Goal: Task Accomplishment & Management: Use online tool/utility

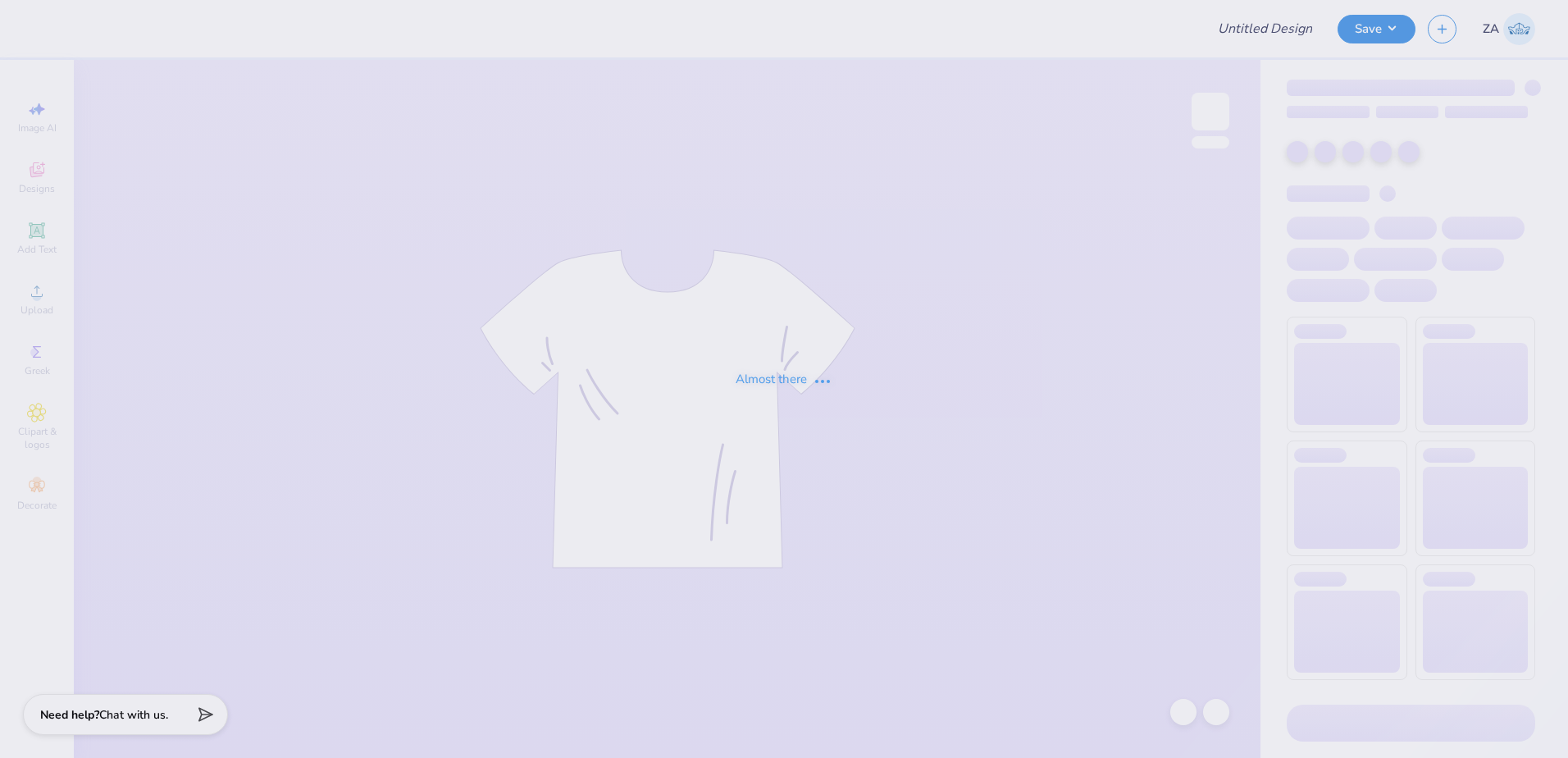
type input "TX OU TANK"
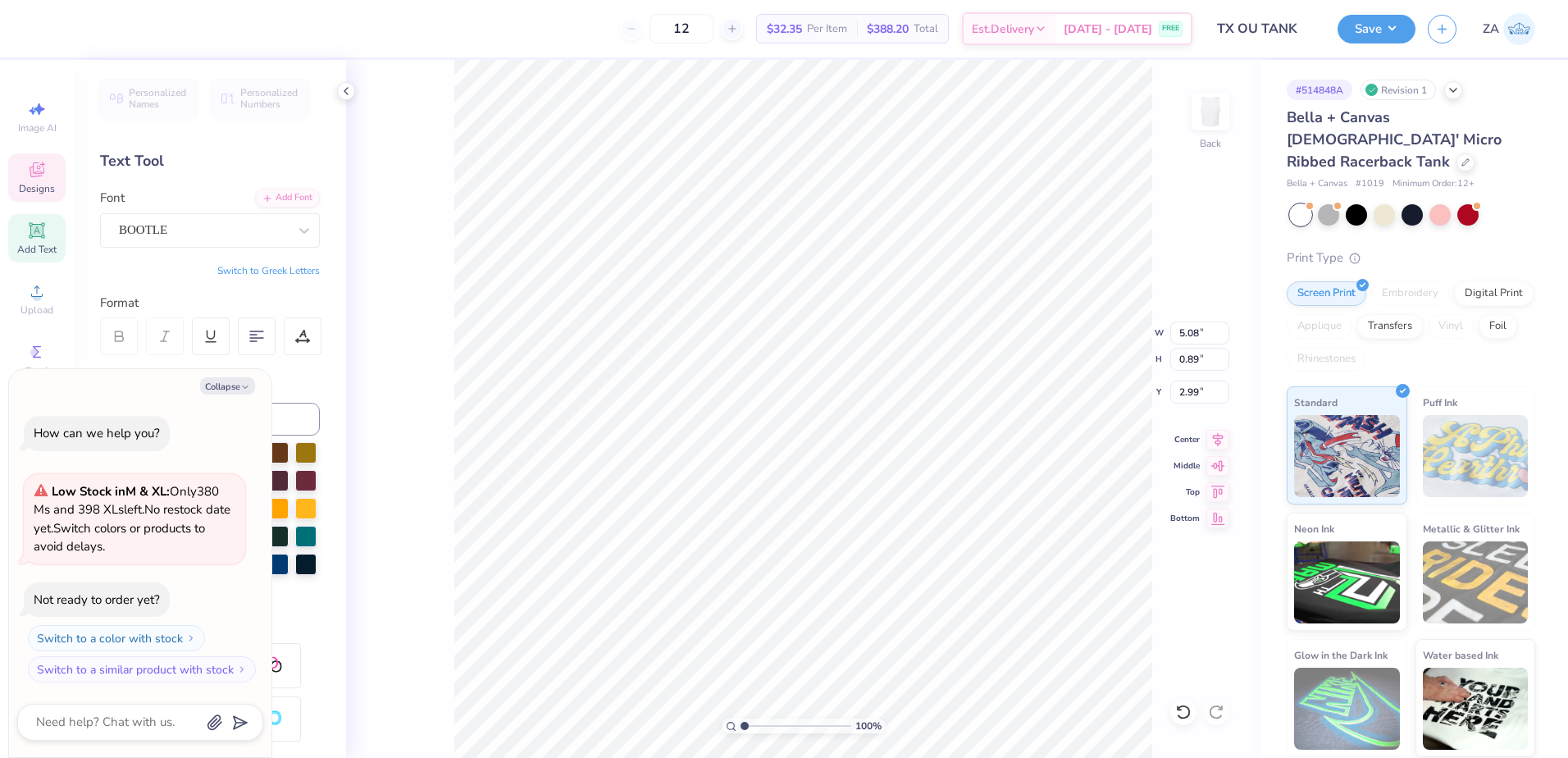
scroll to position [14, 2]
type textarea "x"
type textarea "T OU 2025"
type textarea "x"
type textarea "Tx OU 2025"
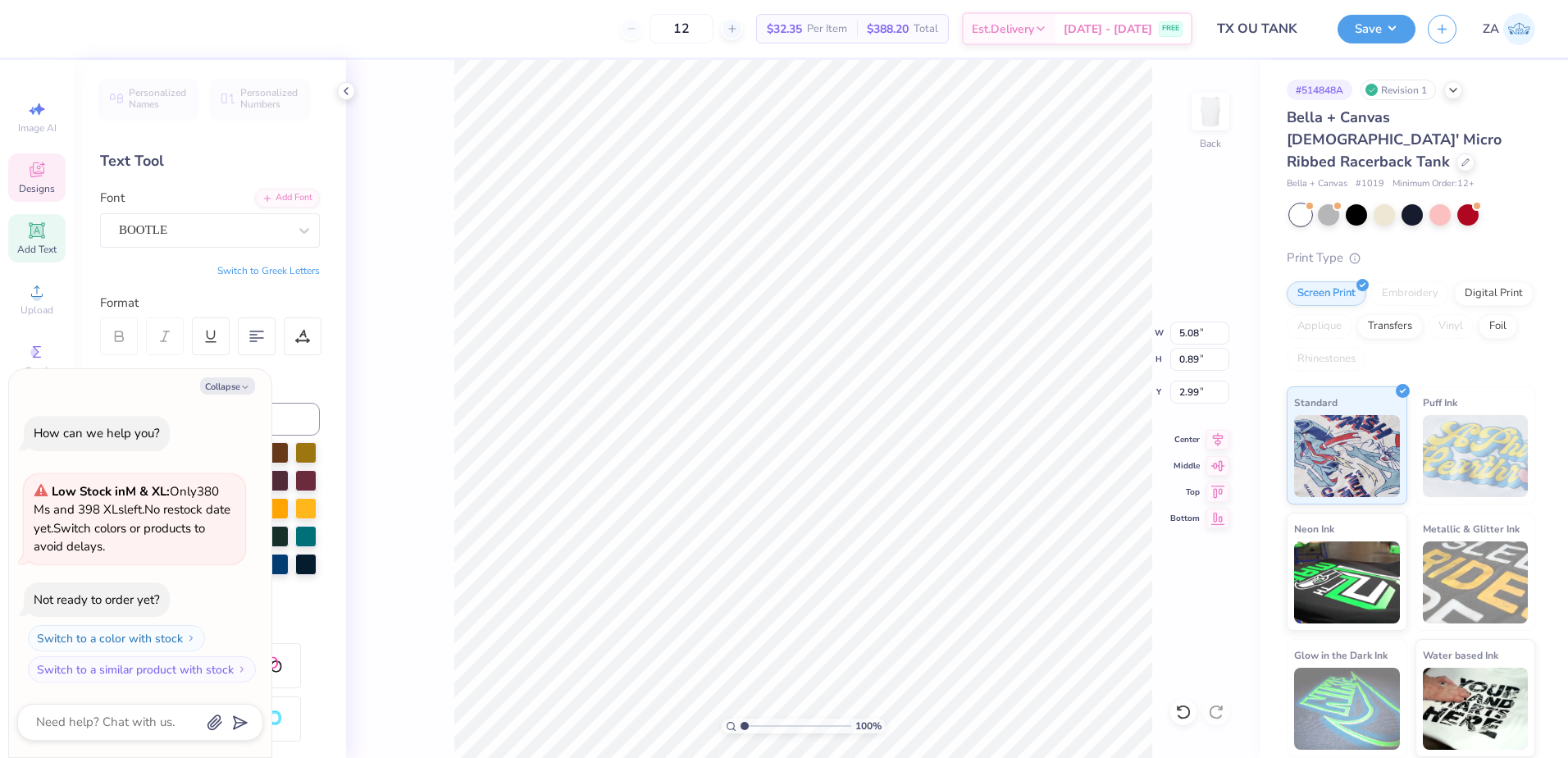
type textarea "x"
type textarea "T OU 2025"
type textarea "x"
type textarea "OU 2025"
type textarea "x"
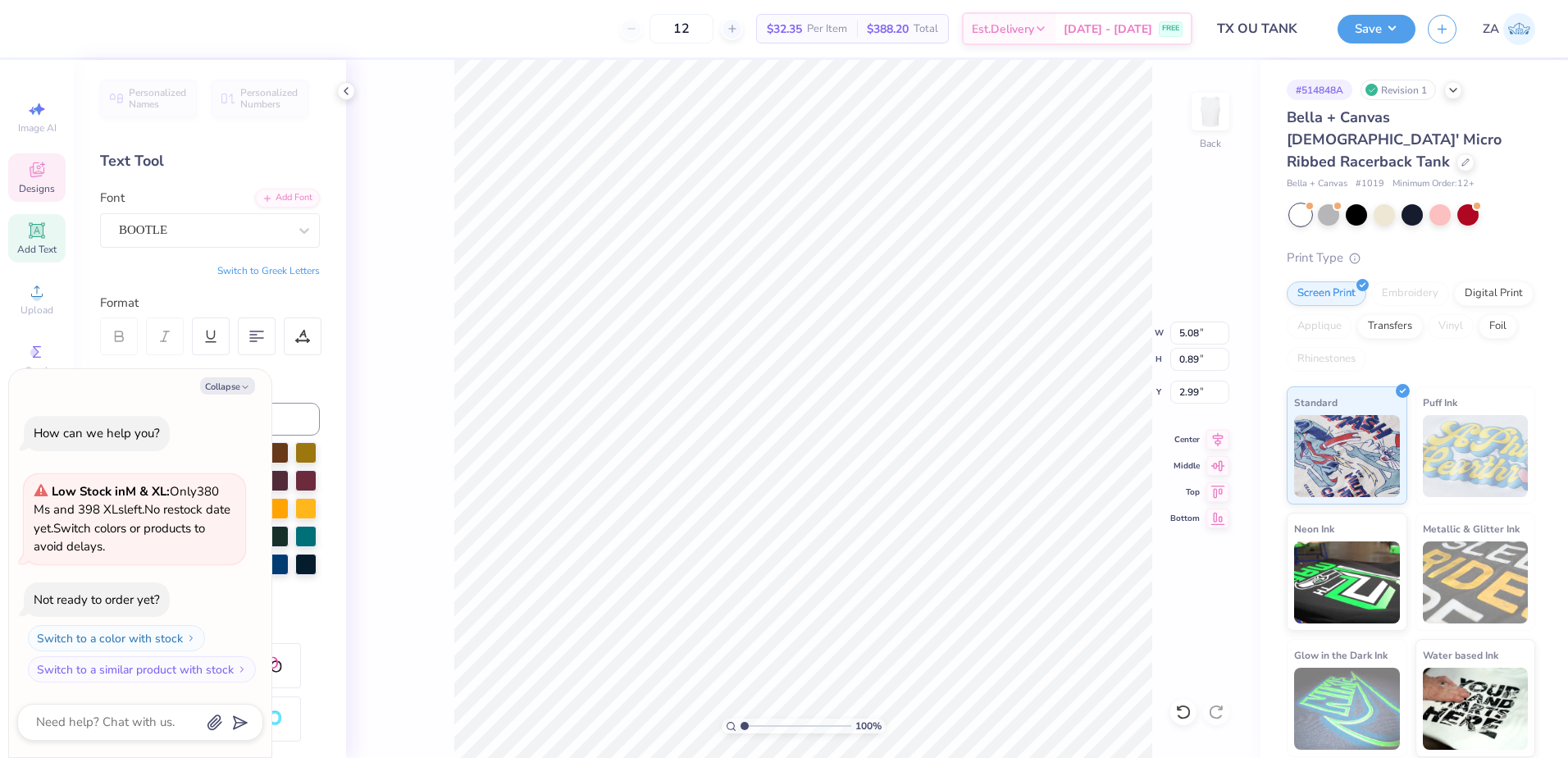
type textarea "T OU 2025"
type textarea "x"
type textarea "TX OU 2025"
type textarea "x"
type textarea "T OU 2025"
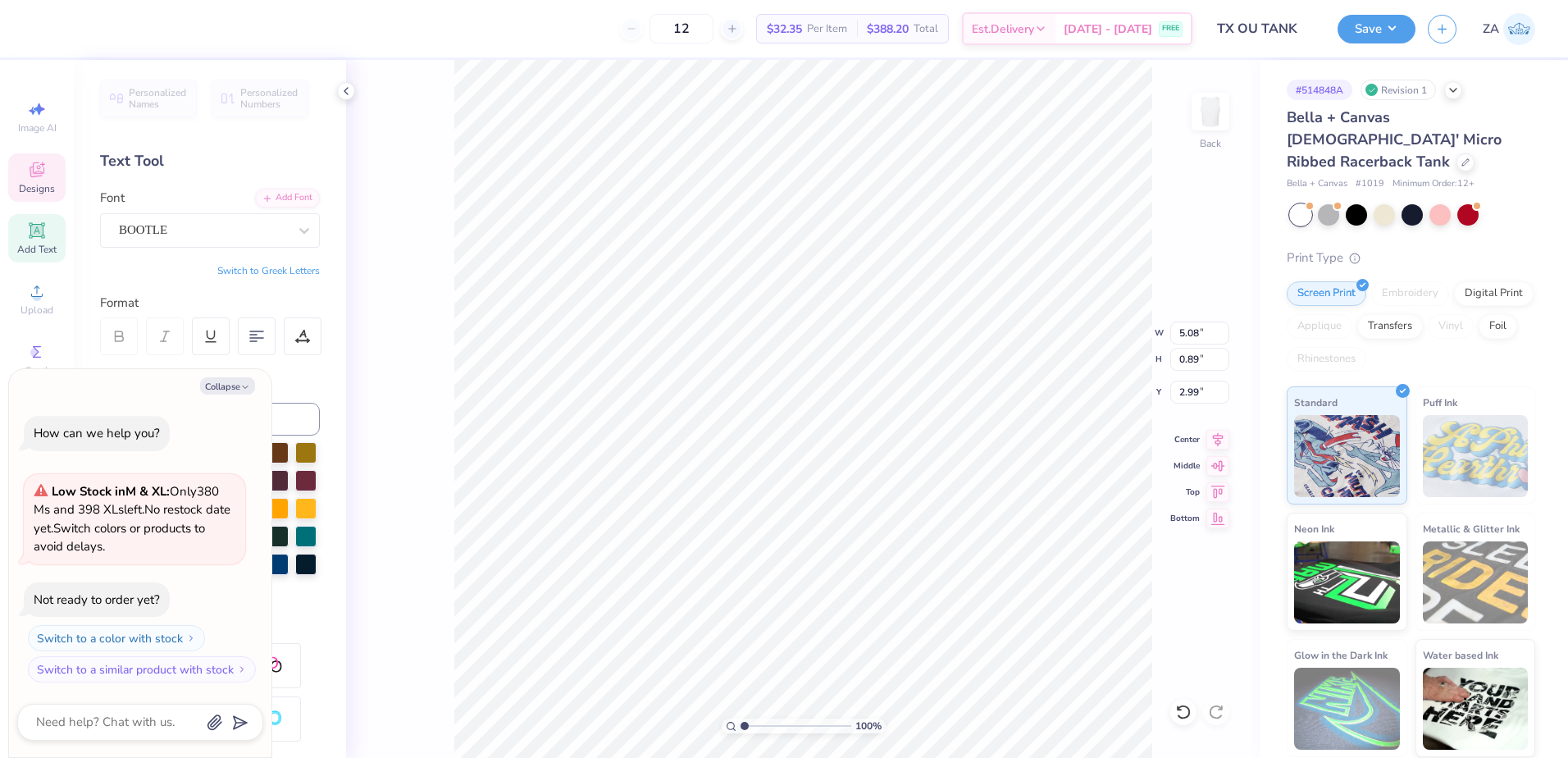
type textarea "x"
type textarea "OU 2025"
type textarea "x"
type textarea "t OU 2025"
type textarea "x"
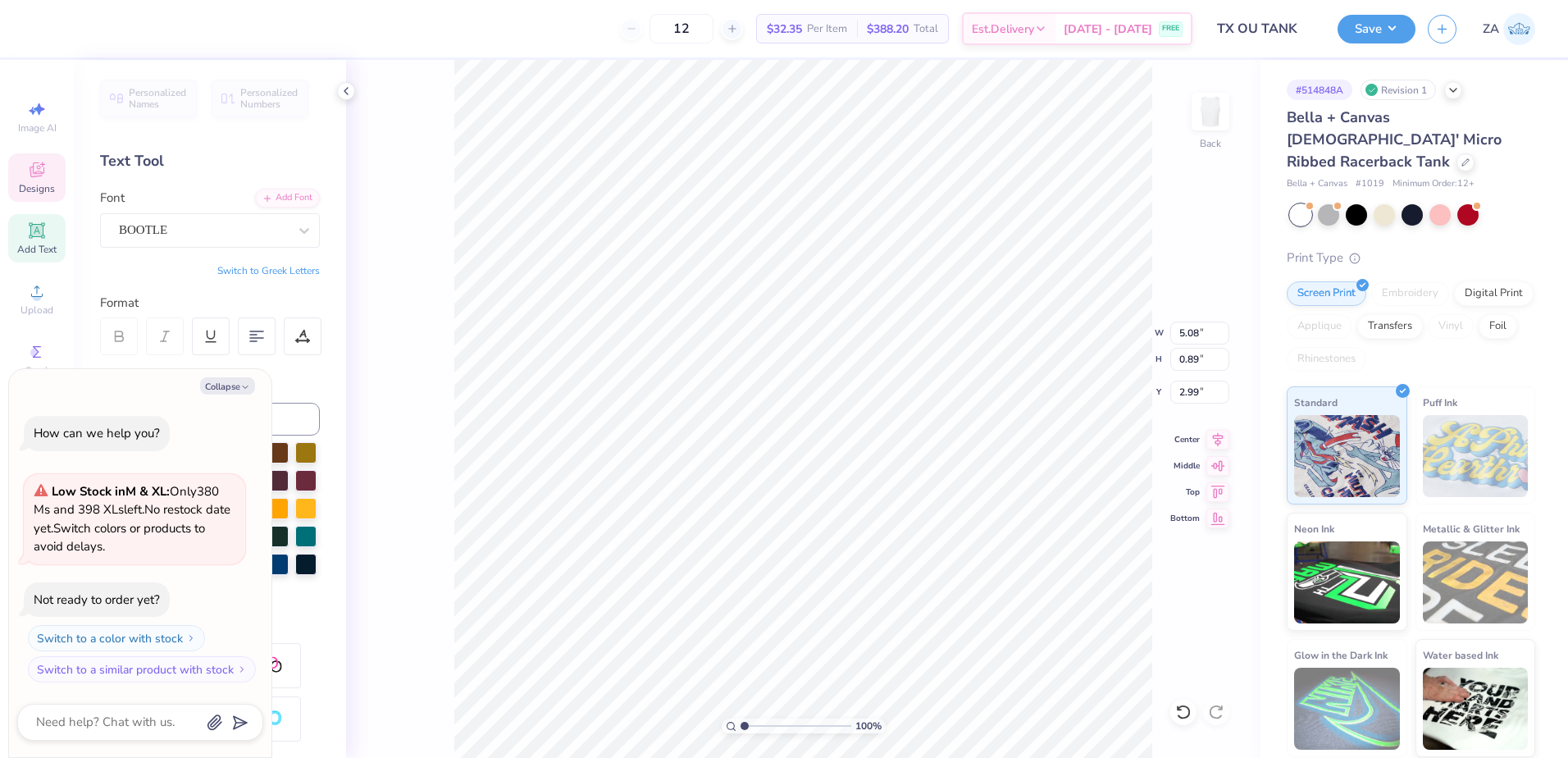
type textarea "tx OU 2025"
type textarea "x"
type textarea "tx OU 2025"
type textarea "x"
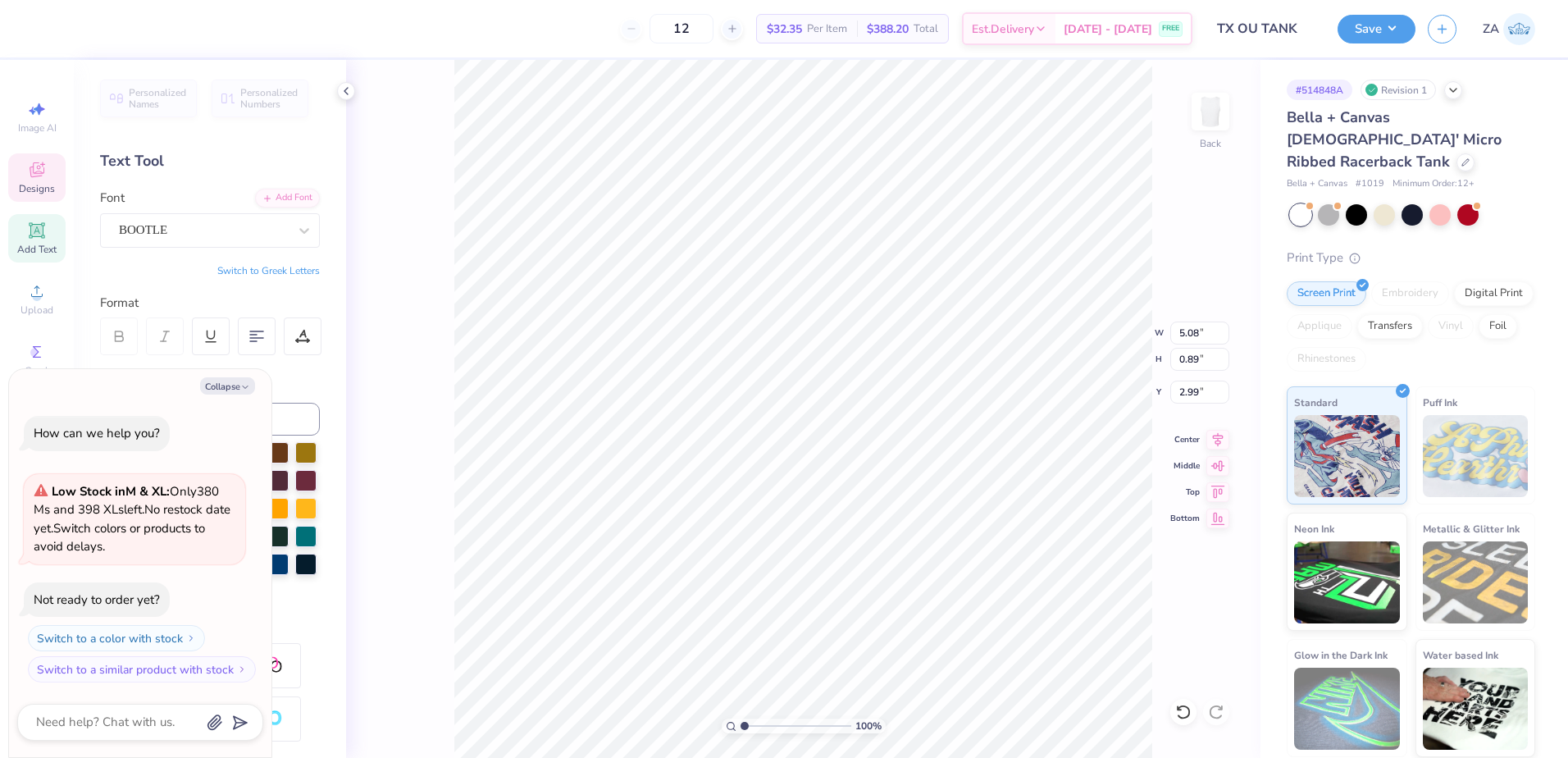
type textarea "tx O 2025"
type textarea "x"
type textarea "tx Ok 2025"
type textarea "x"
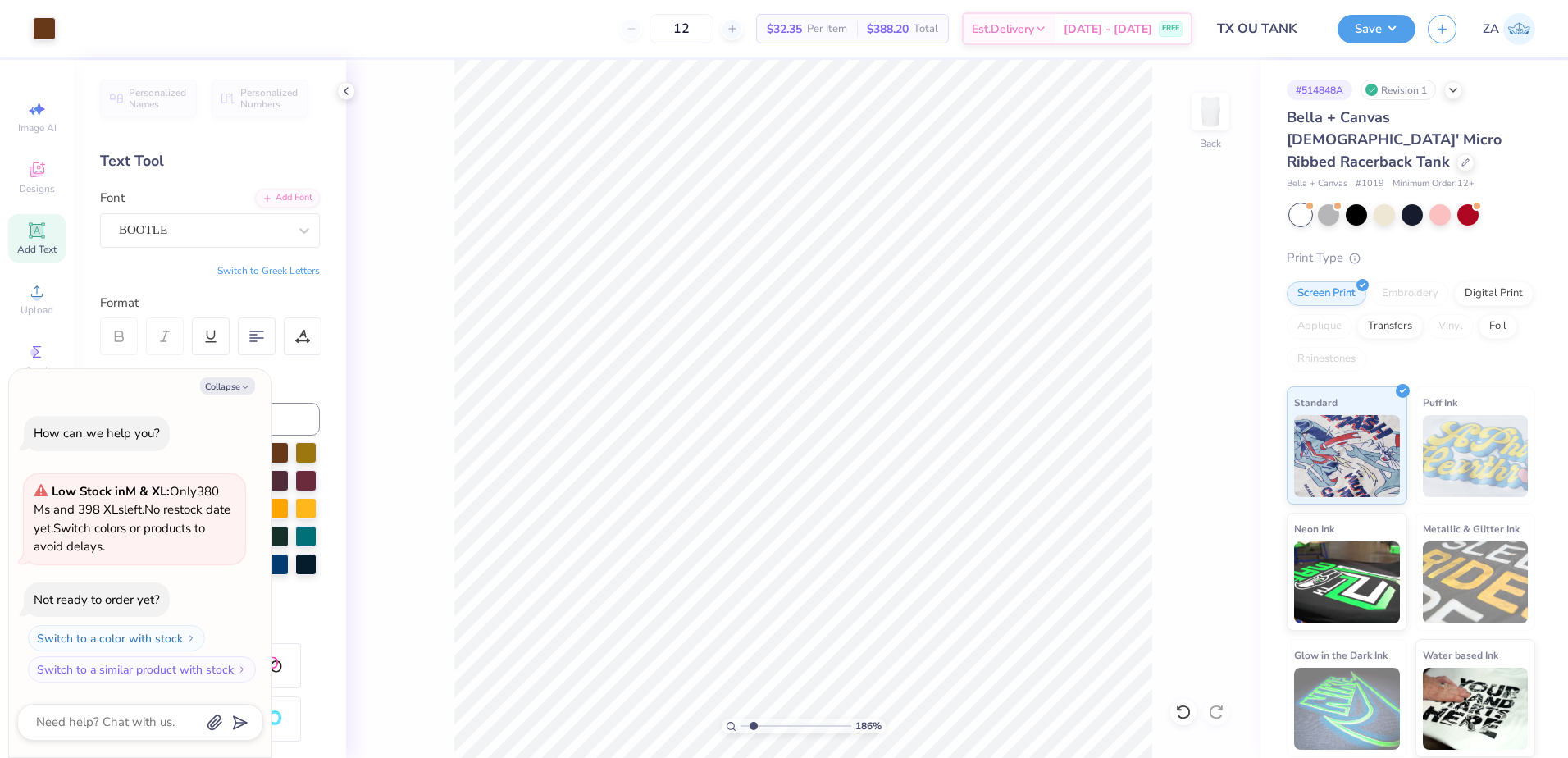
type input "1.86"
click at [754, 725] on input "range" at bounding box center [796, 726] width 111 height 14
type textarea "x"
type textarea "Tx Ok 2025"
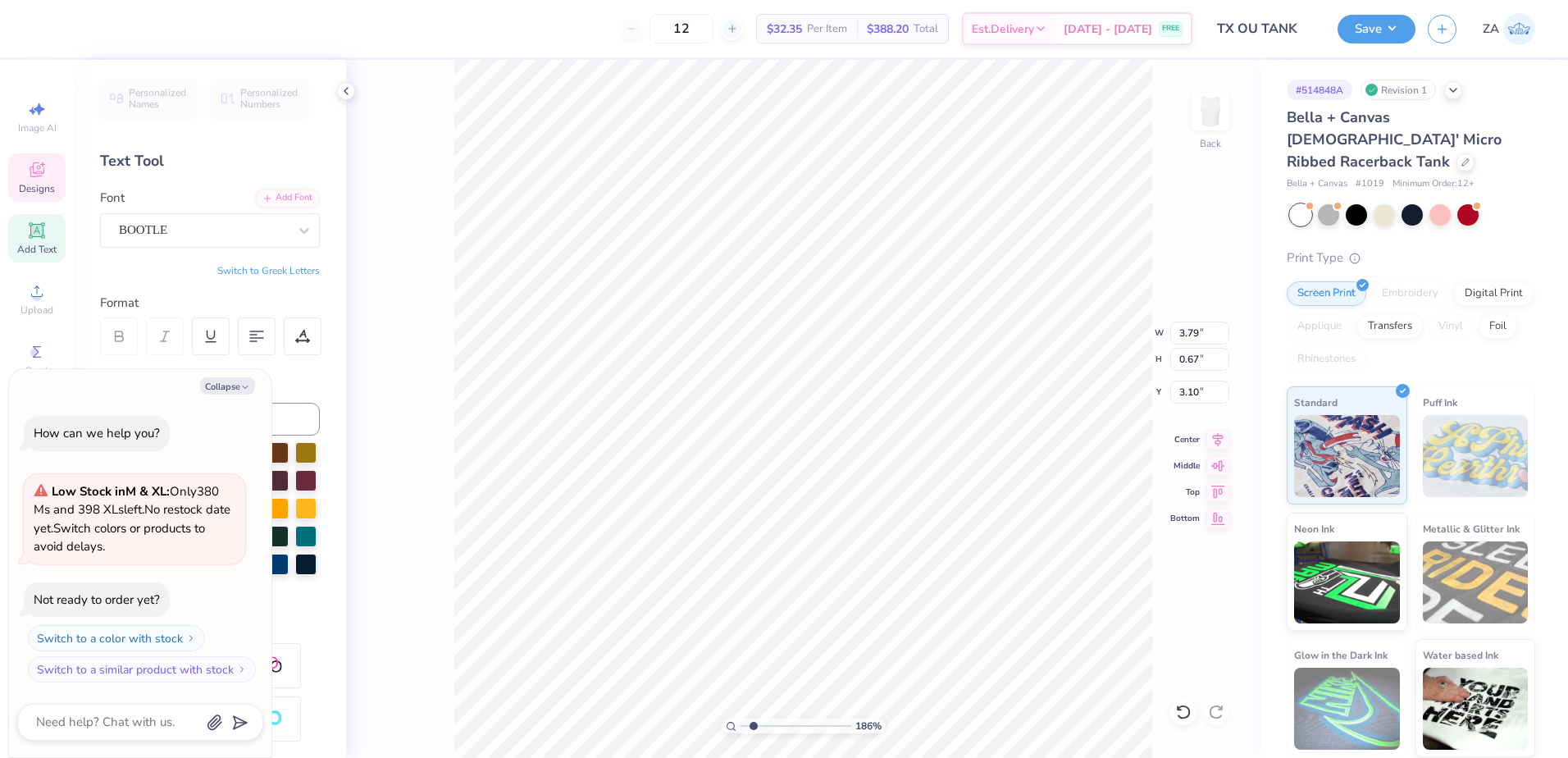
scroll to position [14, 4]
type textarea "x"
type textarea "Tx k 2025"
type textarea "x"
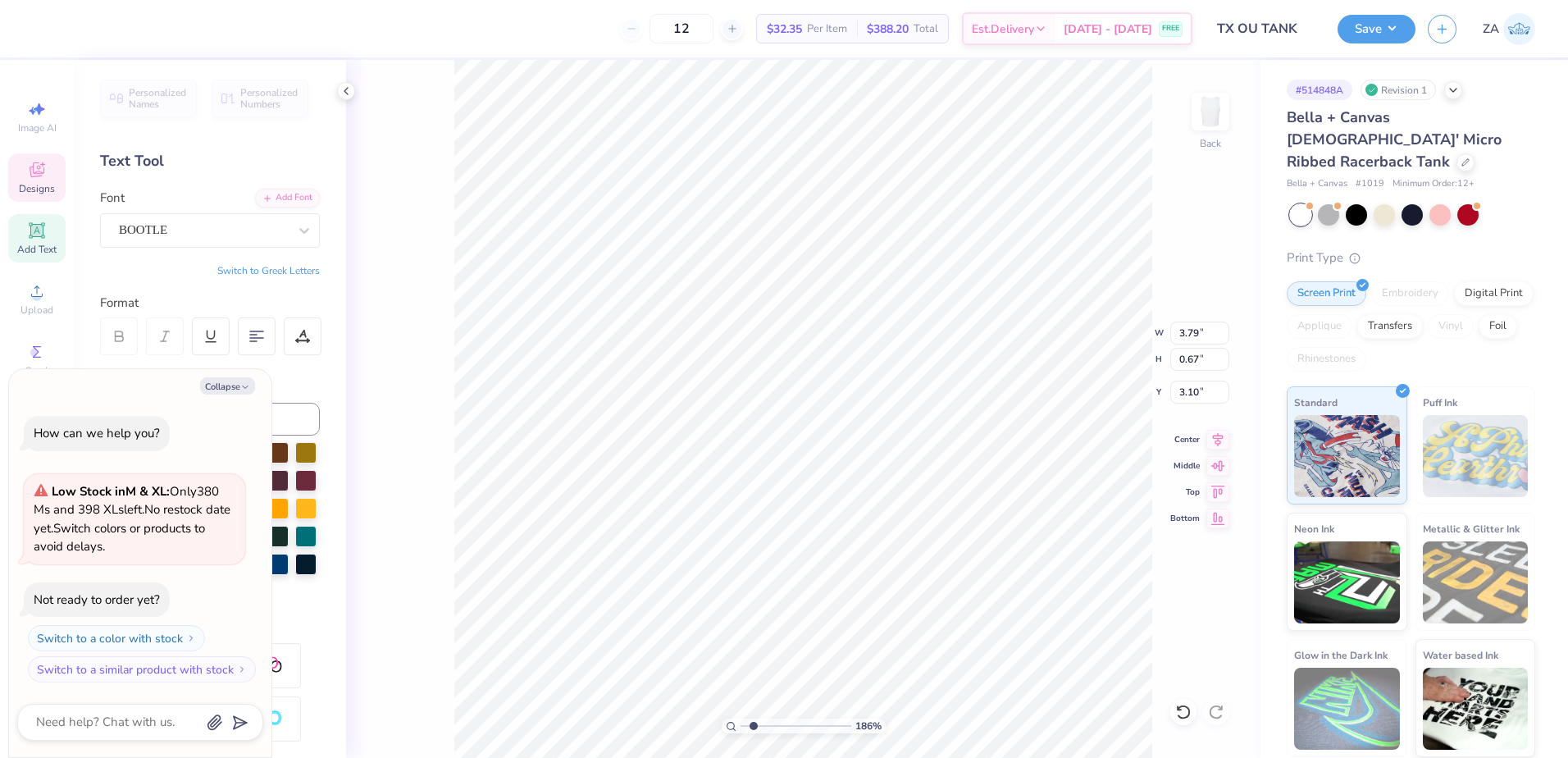
type textarea "Tx Ok 2025"
type textarea "x"
type textarea "x Ok 2025"
type textarea "x"
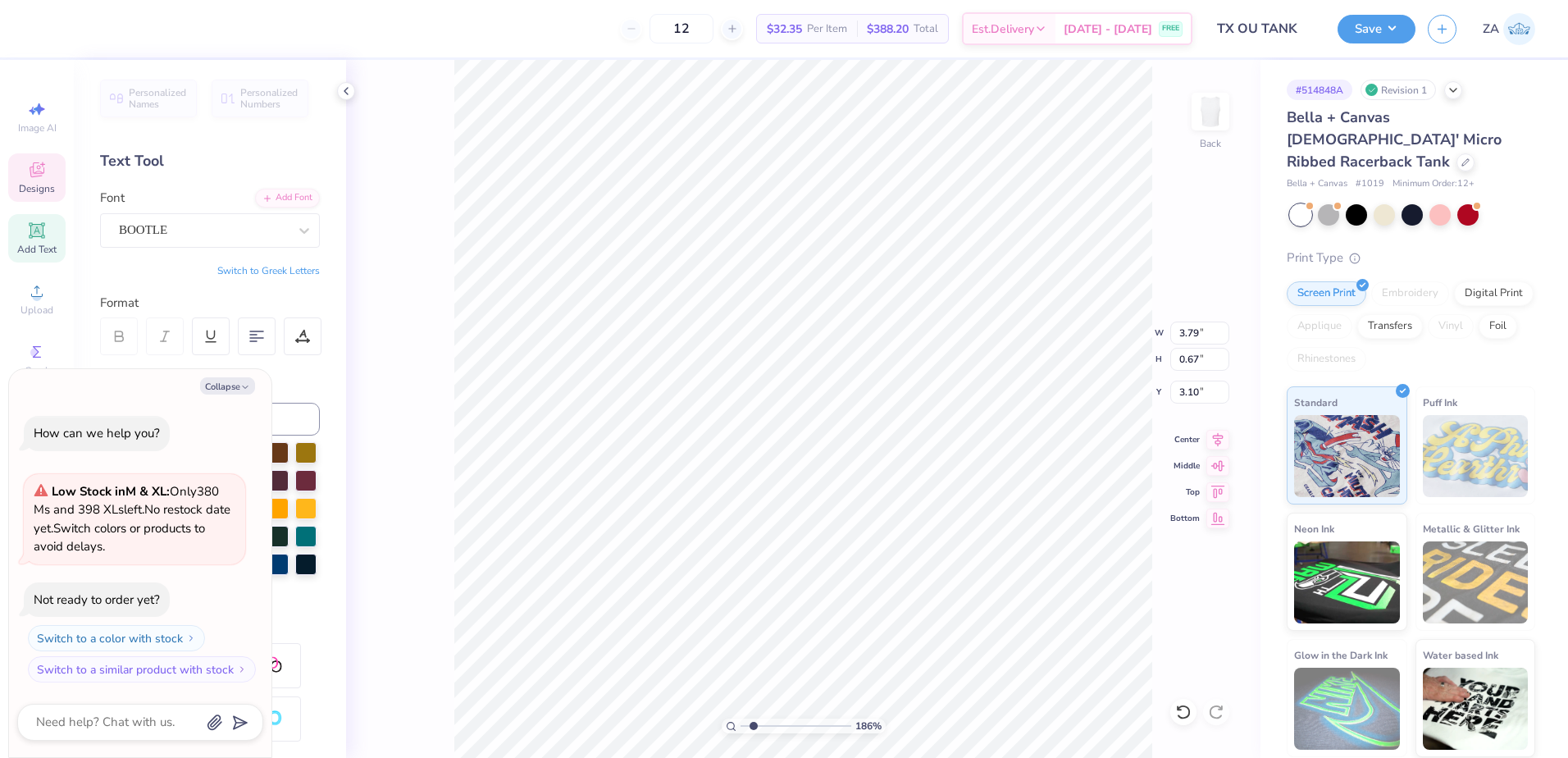
type textarea "tx Ok 2025"
type textarea "x"
drag, startPoint x: 751, startPoint y: 722, endPoint x: 727, endPoint y: 715, distance: 25.0
type input "1"
click at [741, 719] on input "range" at bounding box center [796, 726] width 111 height 14
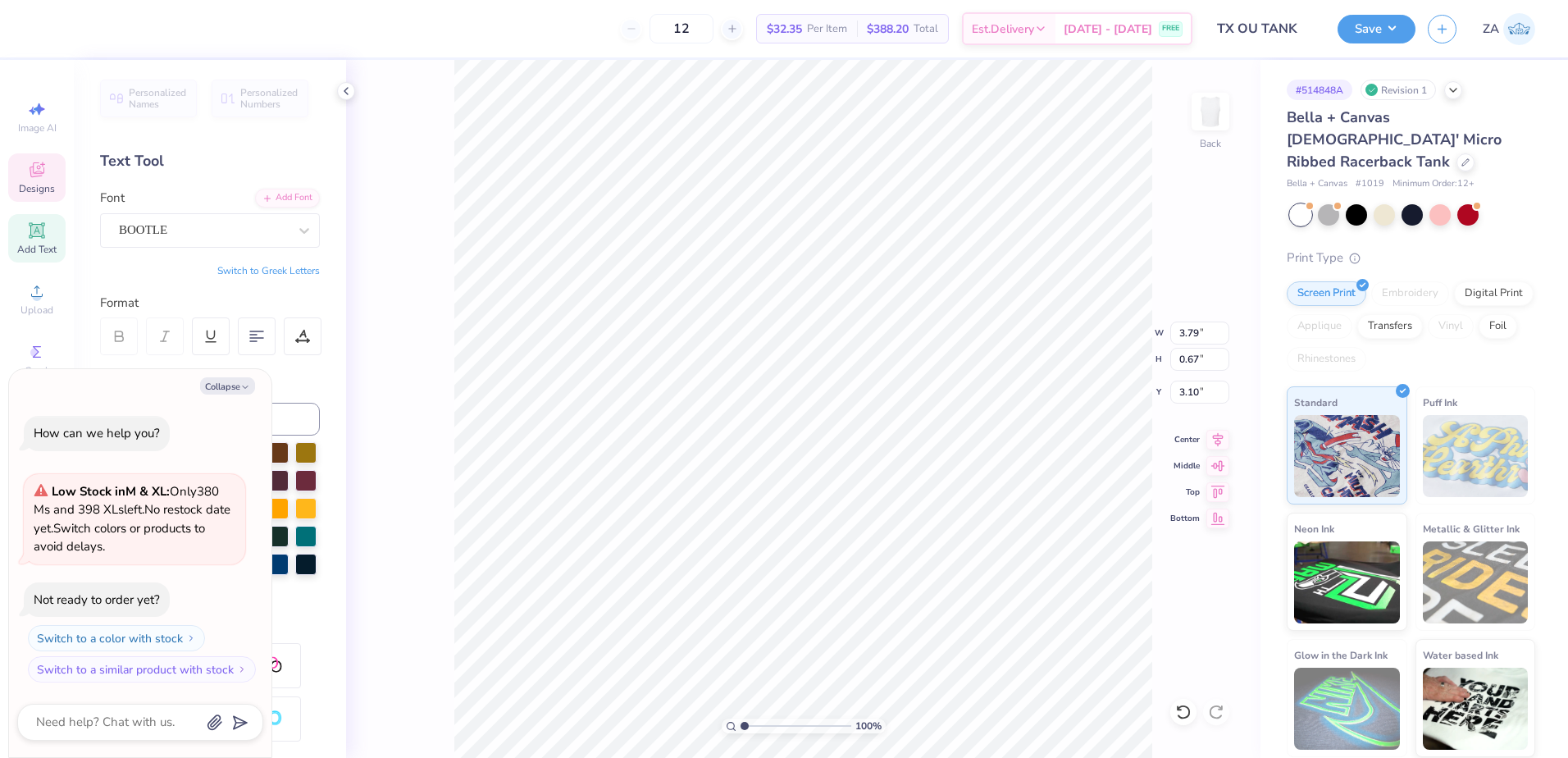
type textarea "x"
type textarea "tx Ok 2025"
type textarea "x"
type input "3.08"
type textarea "x"
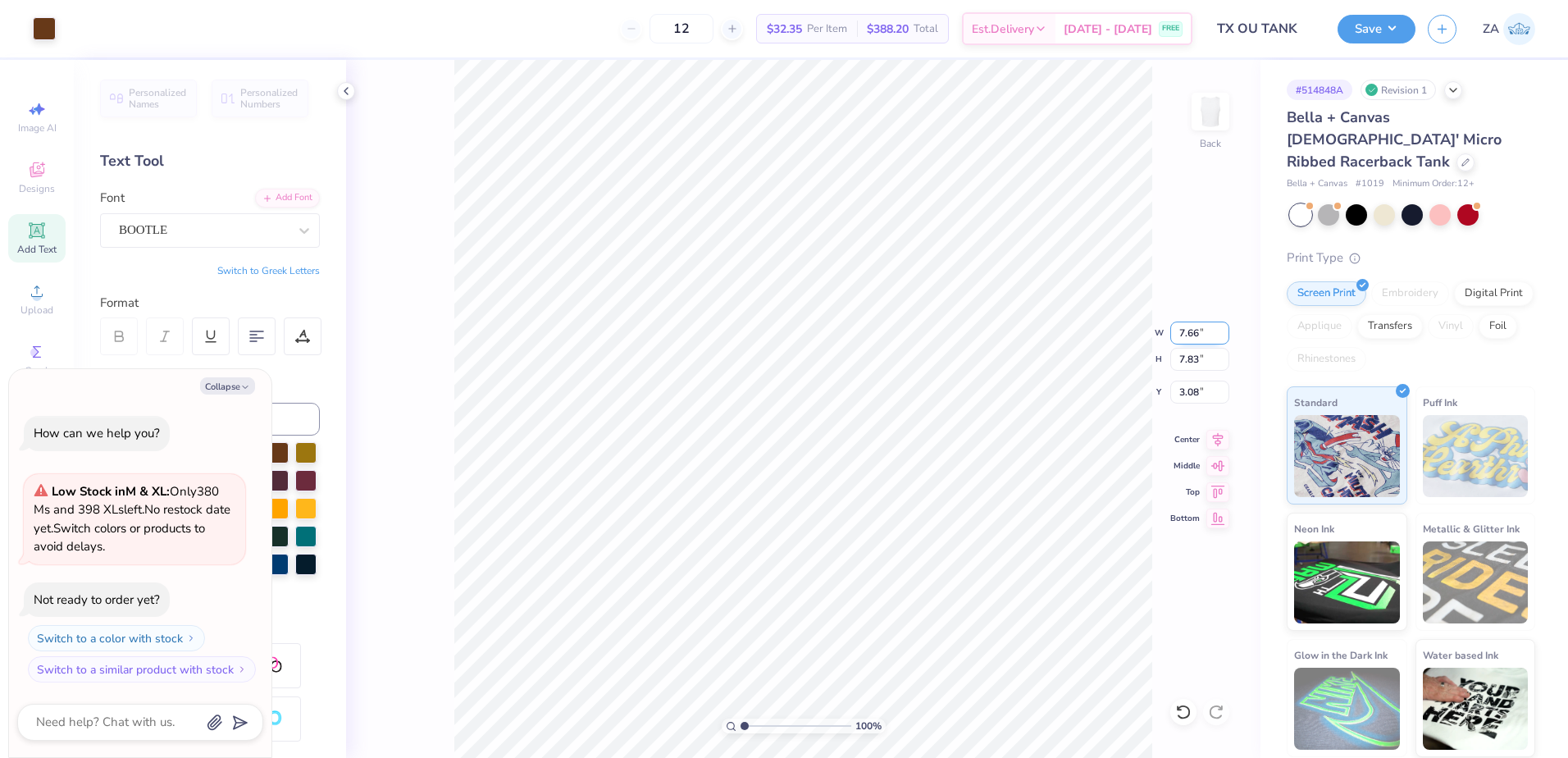
drag, startPoint x: 1203, startPoint y: 328, endPoint x: 1182, endPoint y: 326, distance: 21.1
click at [1182, 326] on input "7.66" at bounding box center [1201, 333] width 59 height 23
type input "7"
type input "7.00"
type textarea "x"
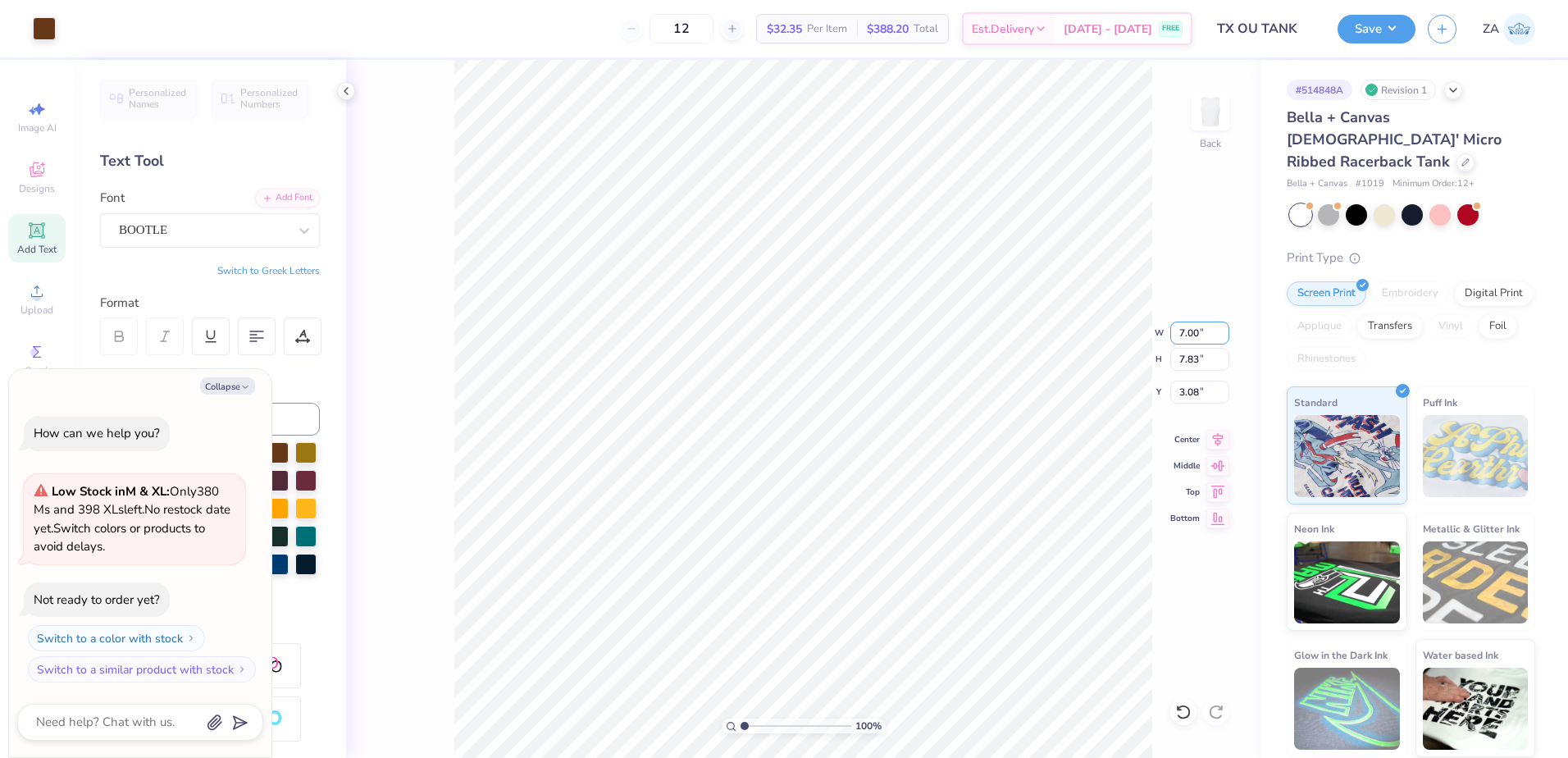
type input "7.15"
type input "3.41"
drag, startPoint x: 1218, startPoint y: 364, endPoint x: 1172, endPoint y: 364, distance: 46.0
type input "7.12"
click at [1172, 364] on input "7.12" at bounding box center [1201, 359] width 59 height 23
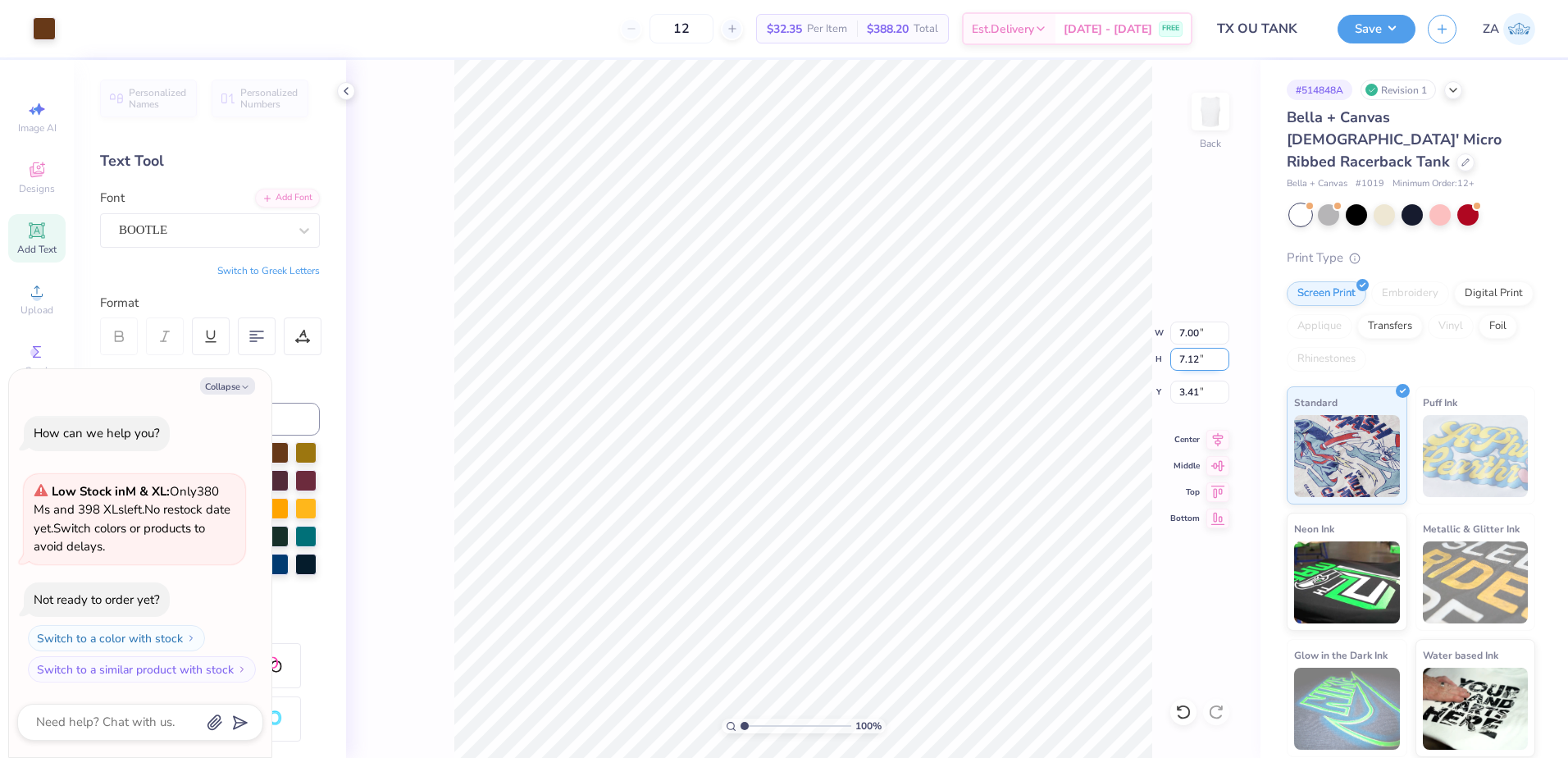
drag, startPoint x: 1207, startPoint y: 365, endPoint x: 1181, endPoint y: 361, distance: 26.3
click at [1181, 361] on input "7.12" at bounding box center [1201, 359] width 59 height 23
type input "7.00"
type textarea "x"
type input "6.85"
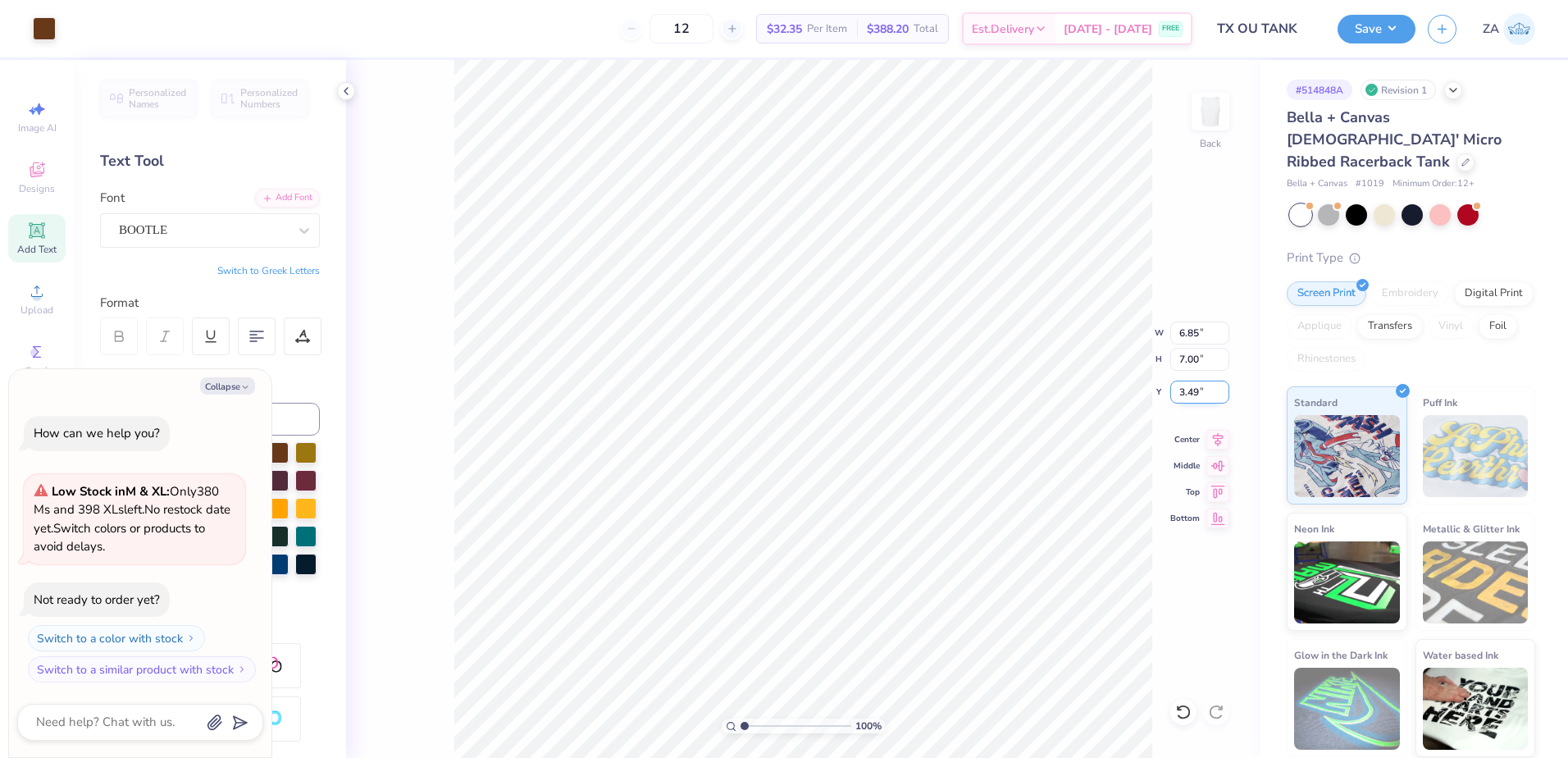
click at [1212, 383] on input "3.49" at bounding box center [1201, 392] width 59 height 23
type input "3"
type input "3.00"
click at [1203, 359] on input "7.00" at bounding box center [1201, 359] width 59 height 23
click at [1202, 341] on input "6.85" at bounding box center [1201, 333] width 59 height 23
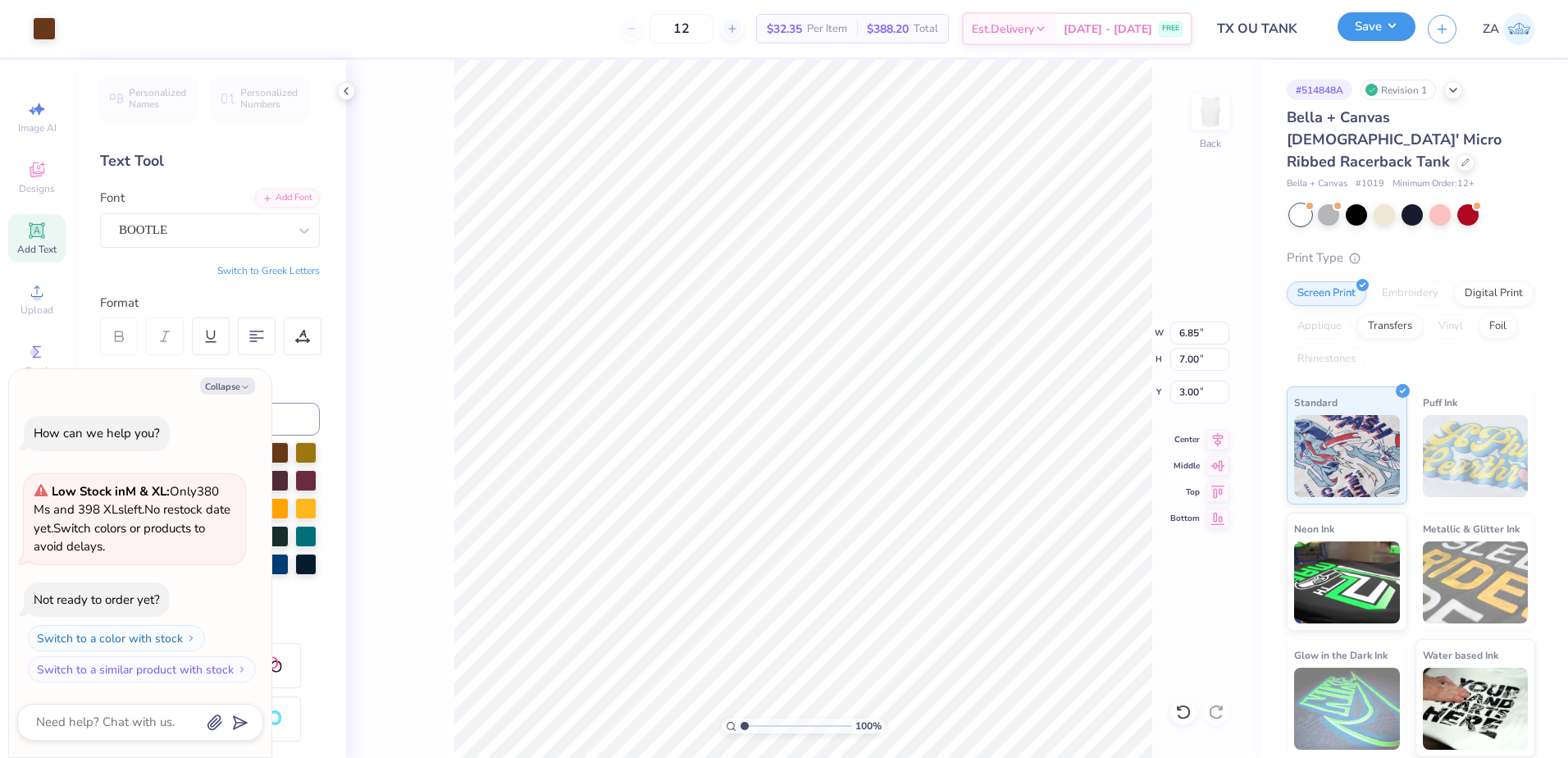
click at [1369, 32] on button "Save" at bounding box center [1377, 27] width 78 height 29
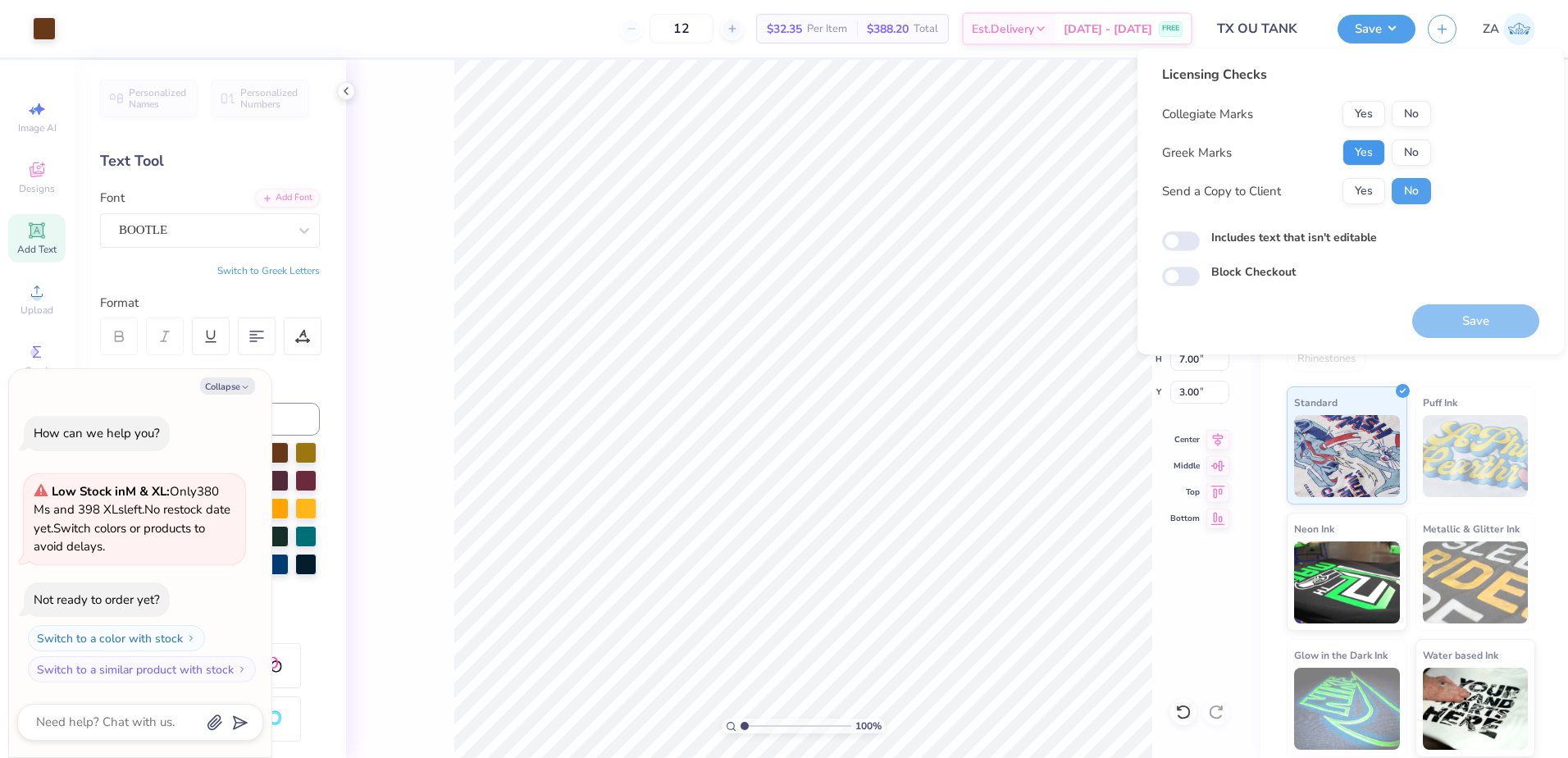
click at [1359, 150] on button "Yes" at bounding box center [1364, 153] width 43 height 27
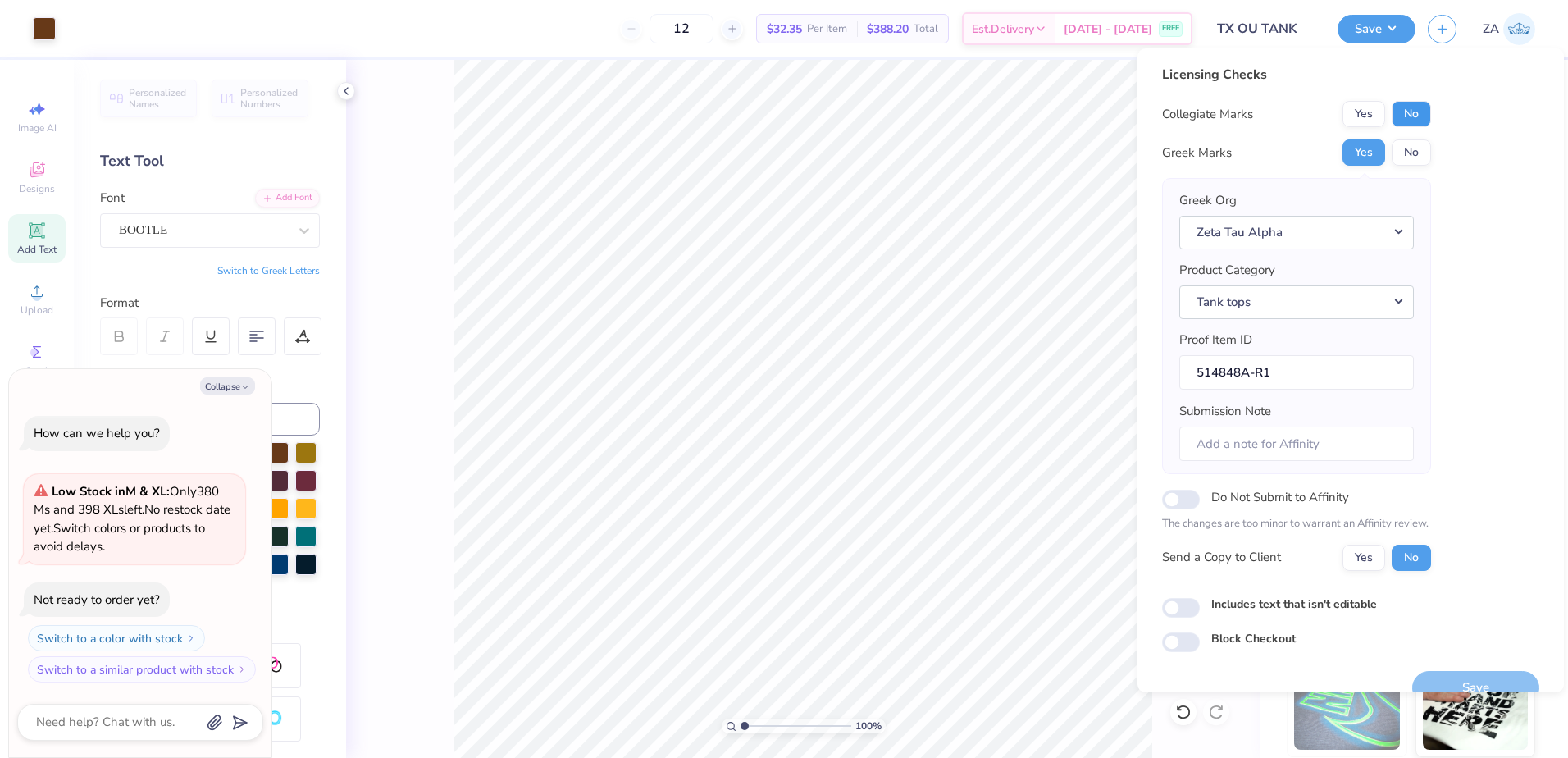
click at [1412, 111] on button "No" at bounding box center [1411, 115] width 39 height 27
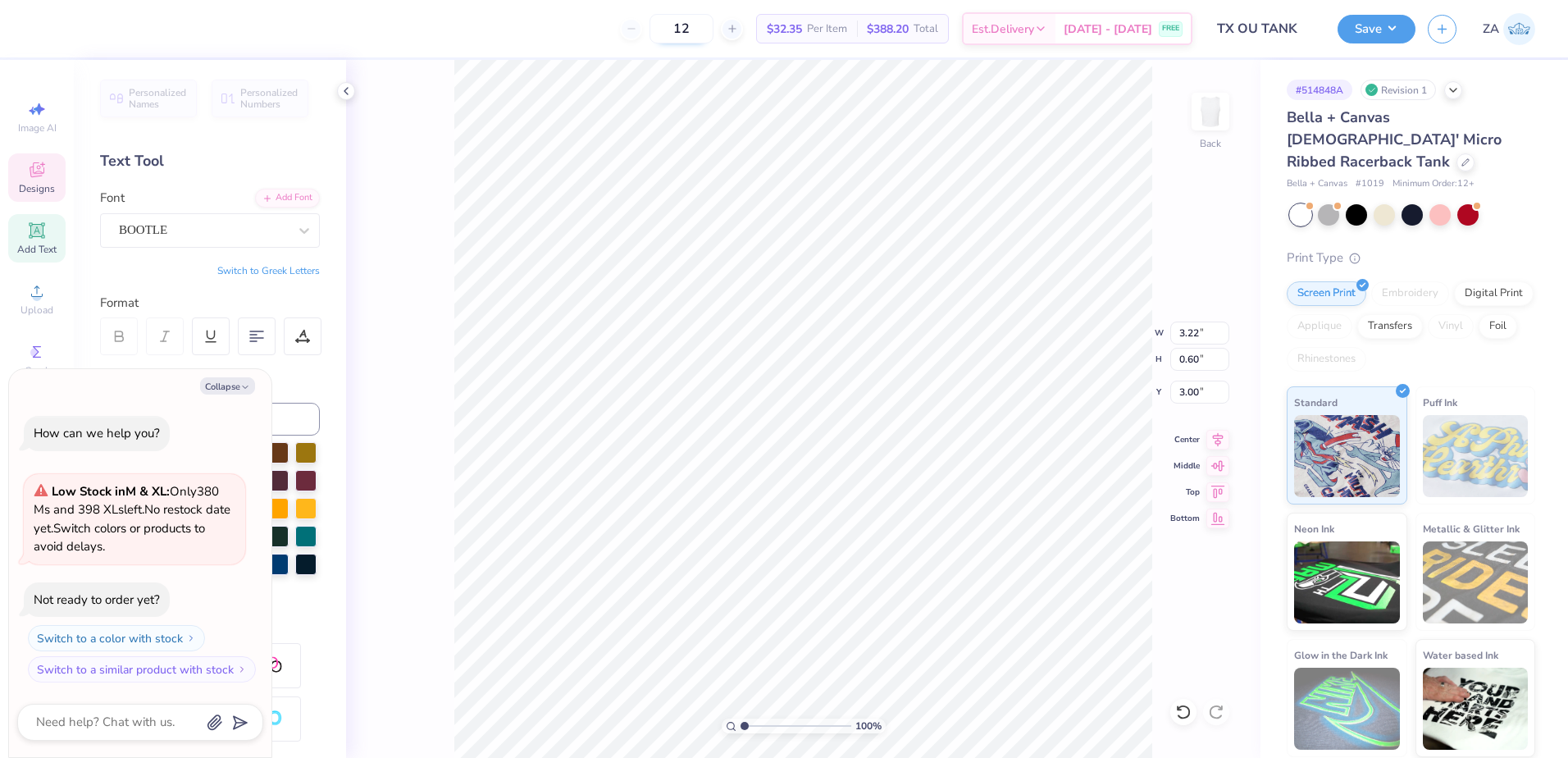
type textarea "x"
type textarea "tx Ok 2025"
type textarea "x"
type textarea "tx Ok 2025"
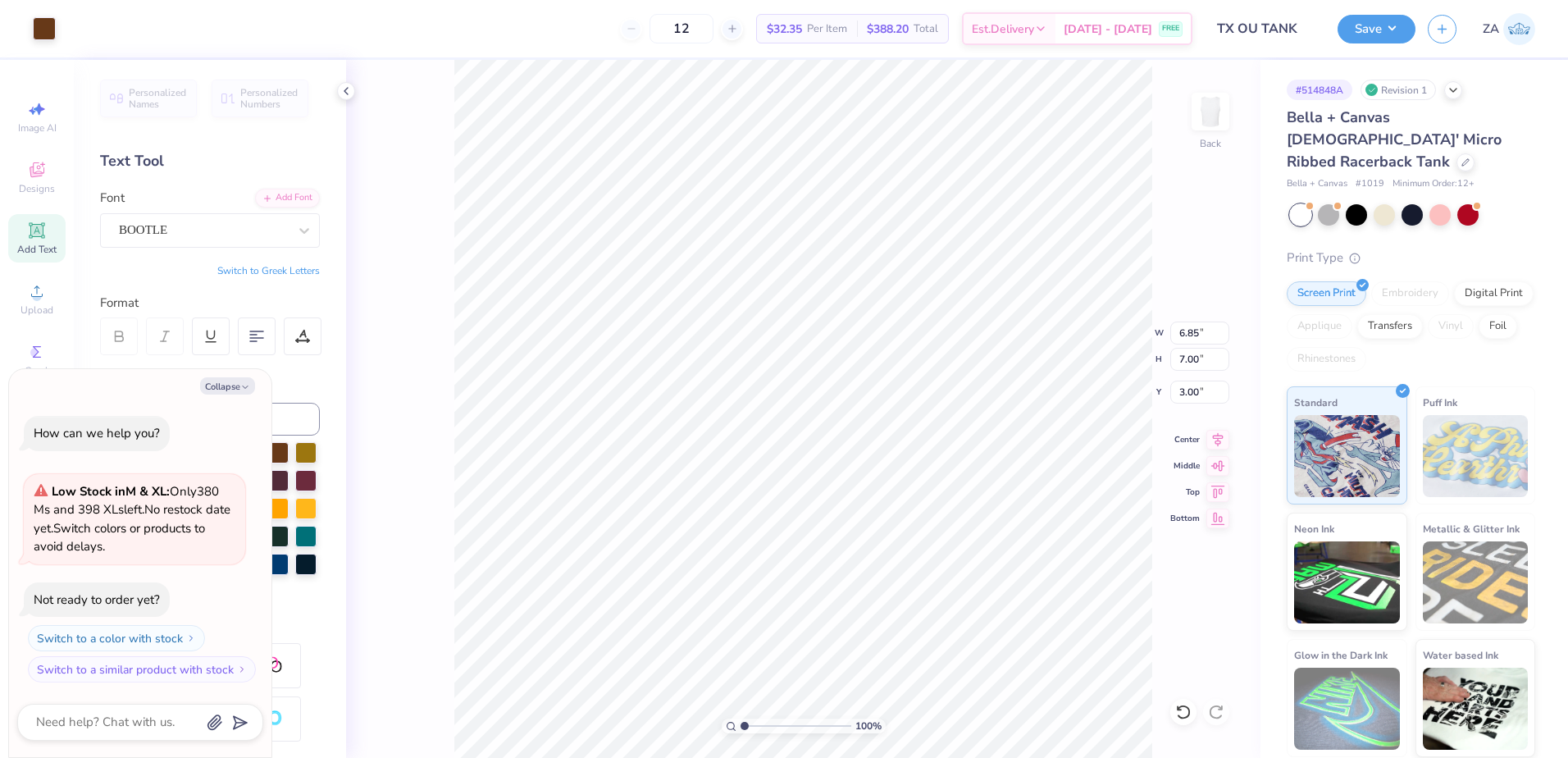
click at [1334, 34] on div "Art colors 12 $32.35 Per Item $388.20 Total Est. Delivery [DATE] - [DATE] FREE …" at bounding box center [784, 29] width 1568 height 57
click at [1347, 31] on button "Save" at bounding box center [1377, 27] width 78 height 29
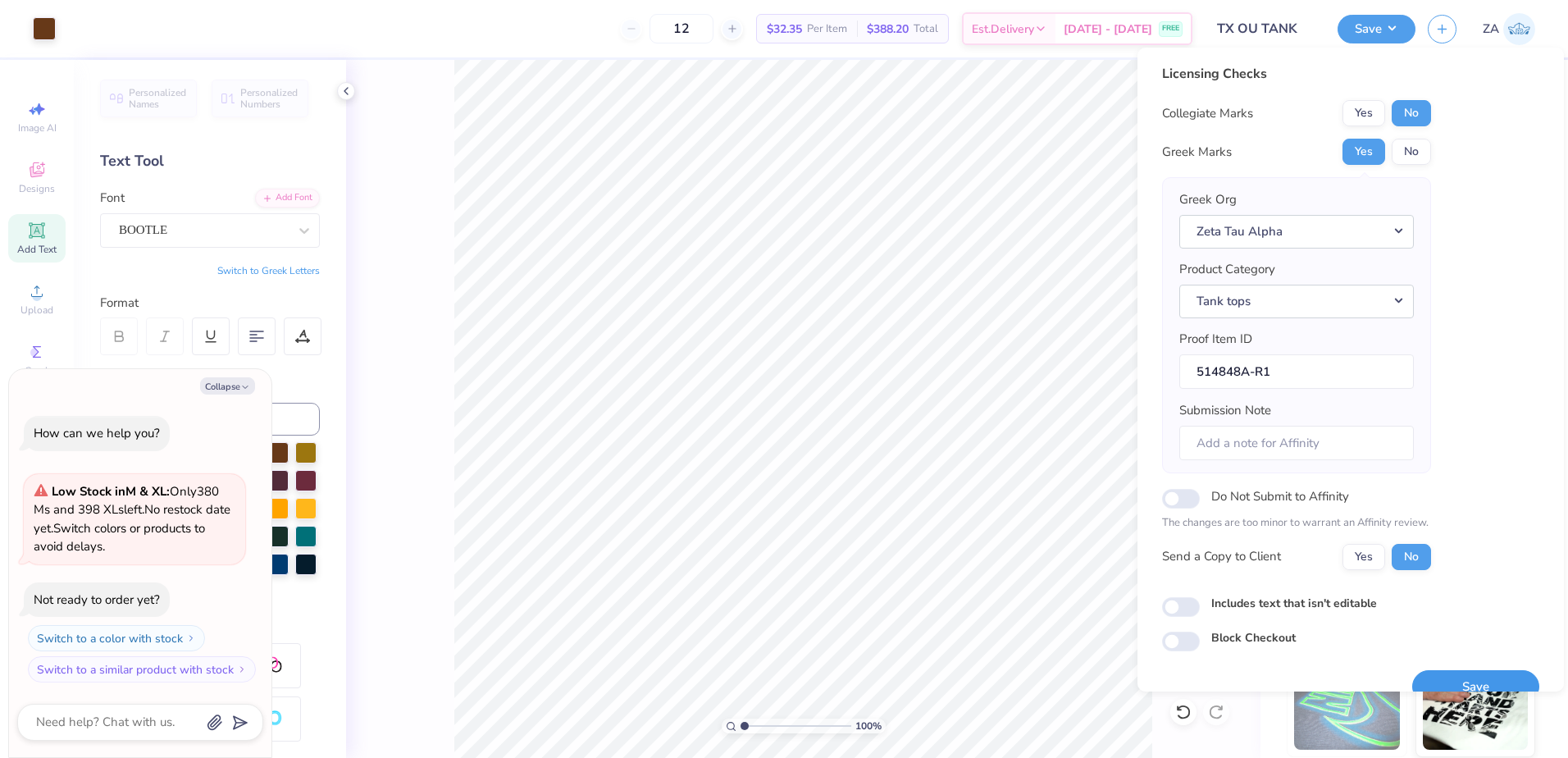
click at [1432, 677] on button "Save" at bounding box center [1475, 686] width 127 height 33
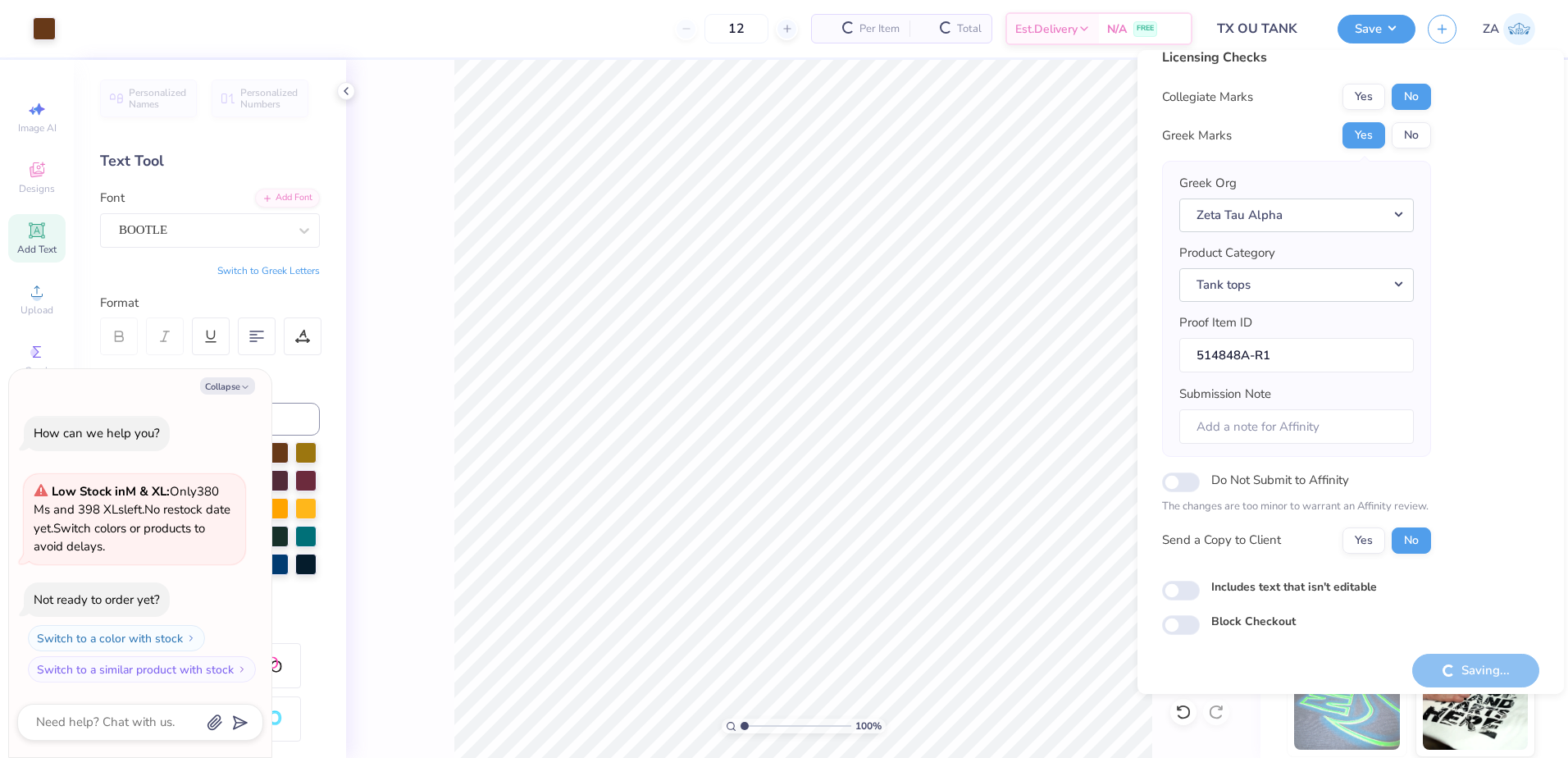
scroll to position [28, 0]
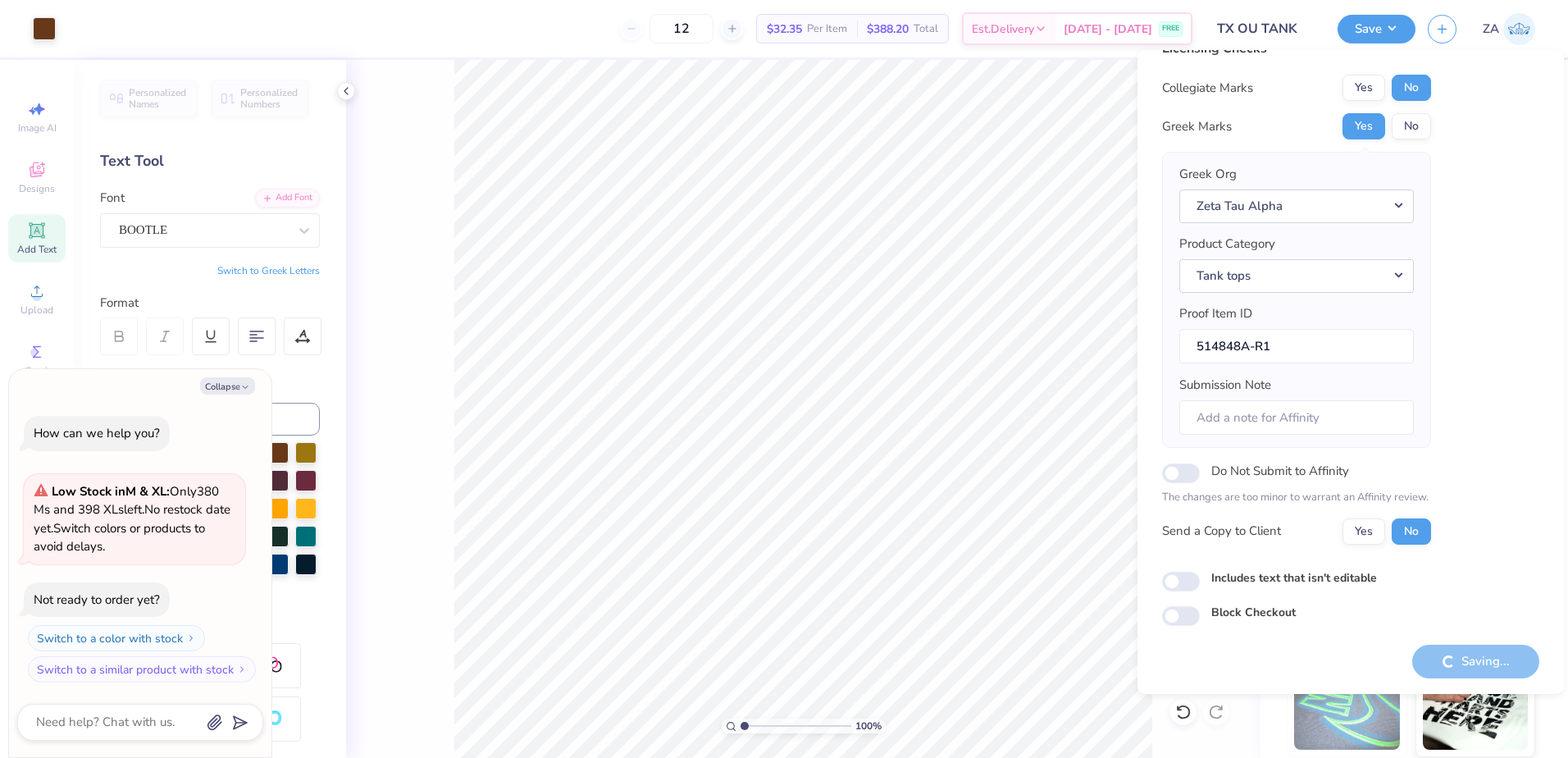
type textarea "x"
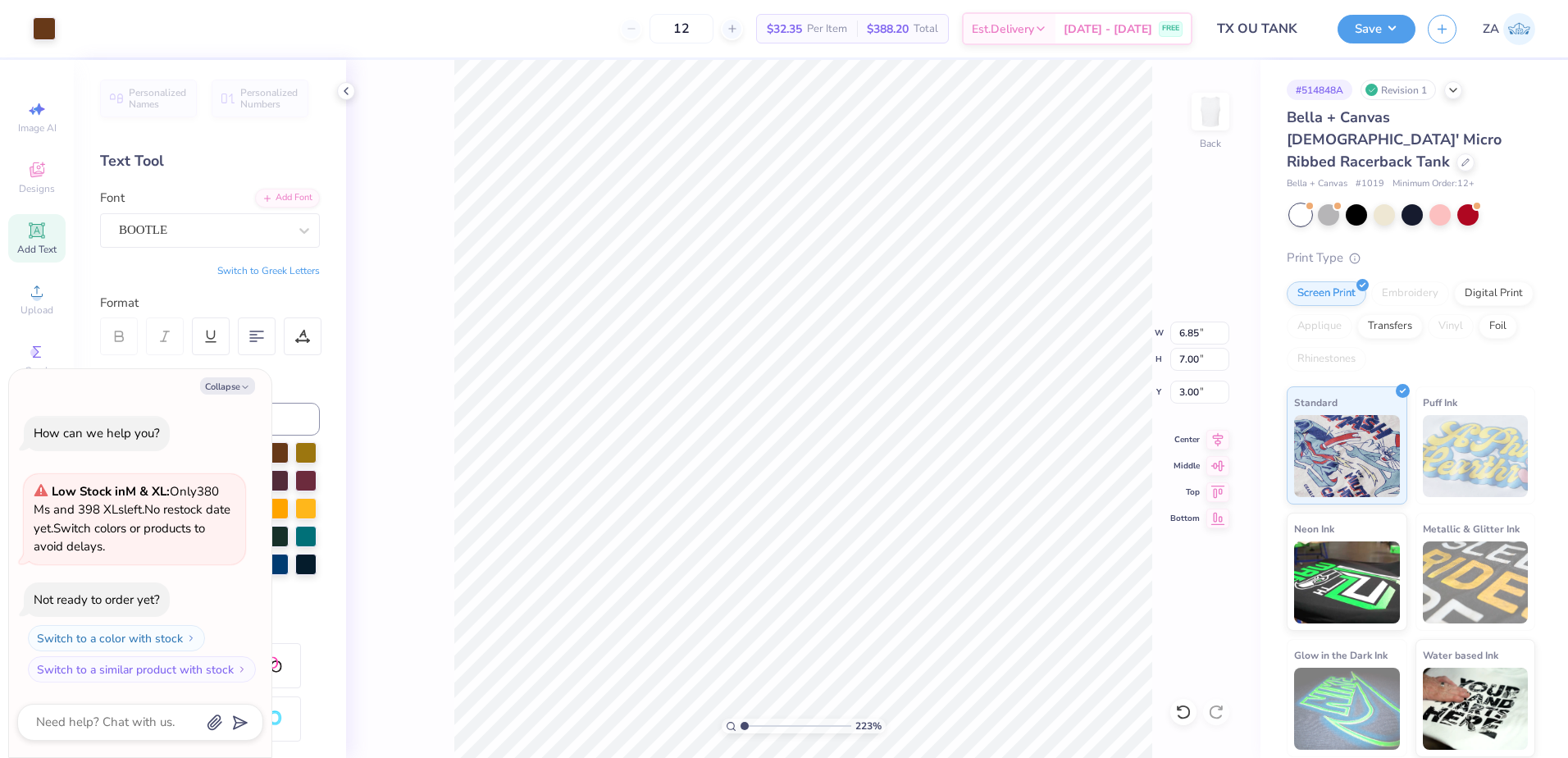
type input "1"
drag, startPoint x: 748, startPoint y: 726, endPoint x: 732, endPoint y: 724, distance: 16.1
click at [741, 724] on input "range" at bounding box center [796, 726] width 111 height 14
type textarea "x"
